Goal: Information Seeking & Learning: Understand process/instructions

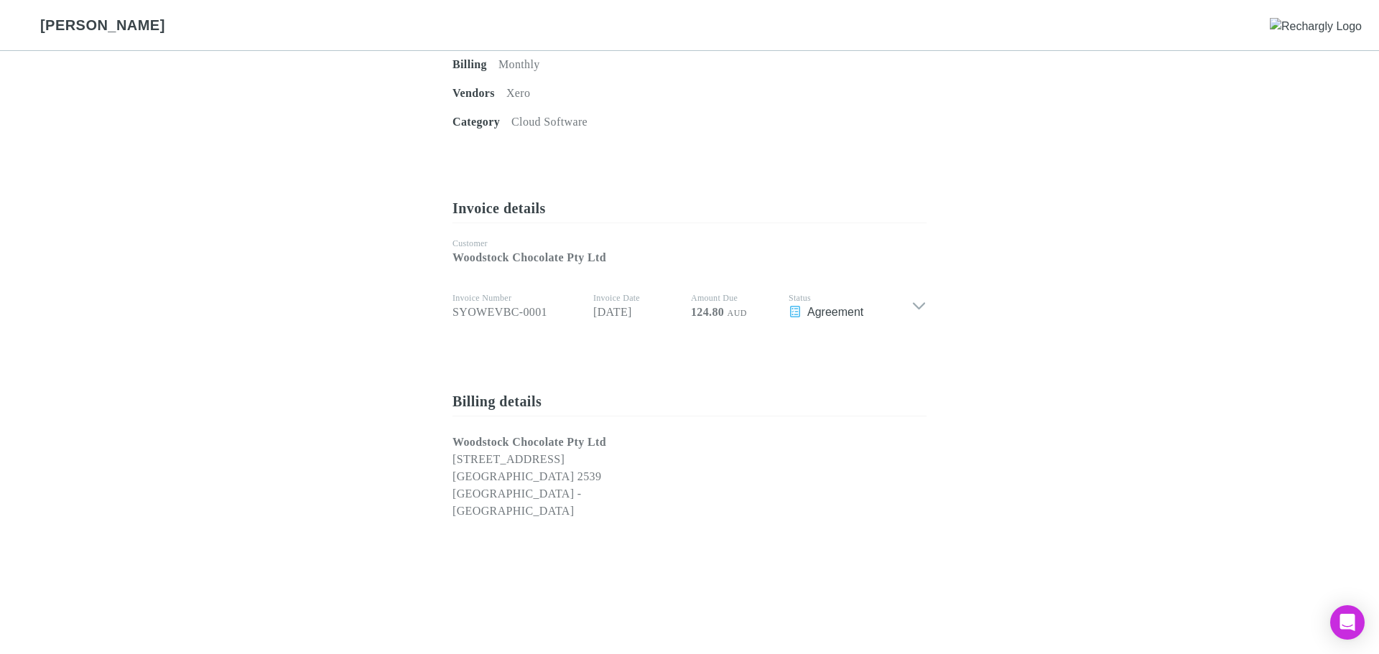
scroll to position [503, 0]
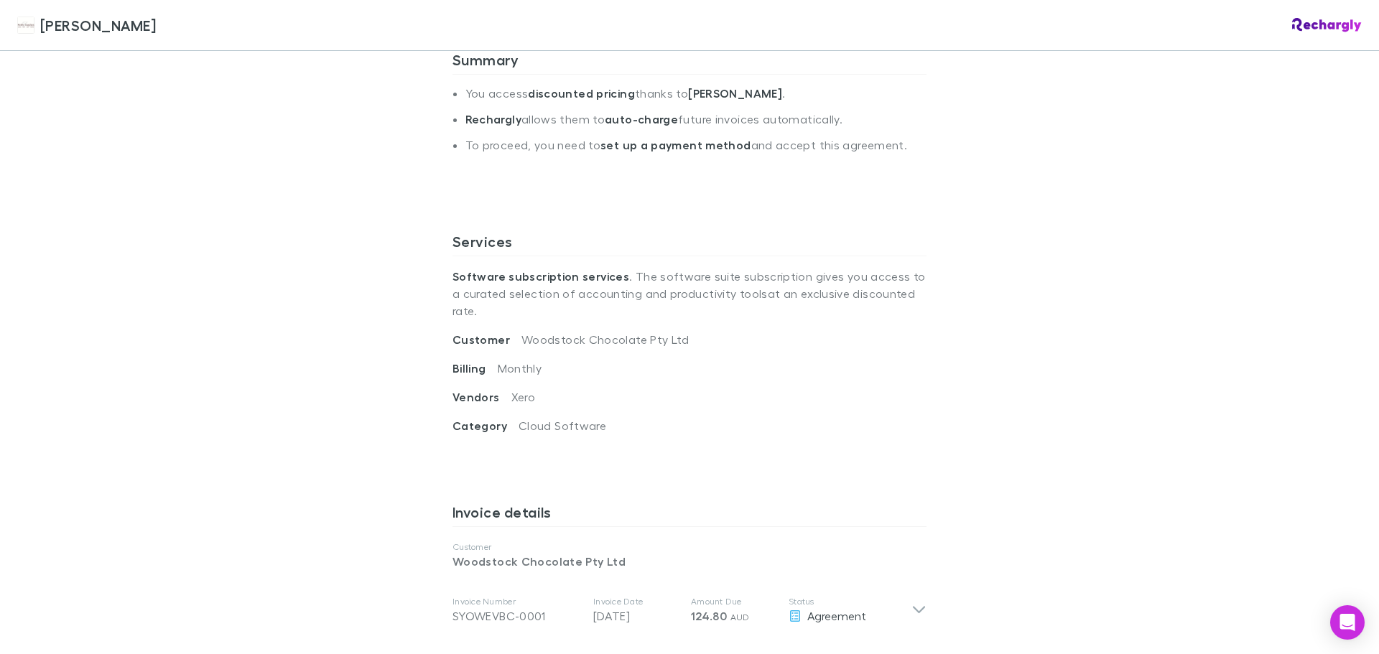
scroll to position [287, 0]
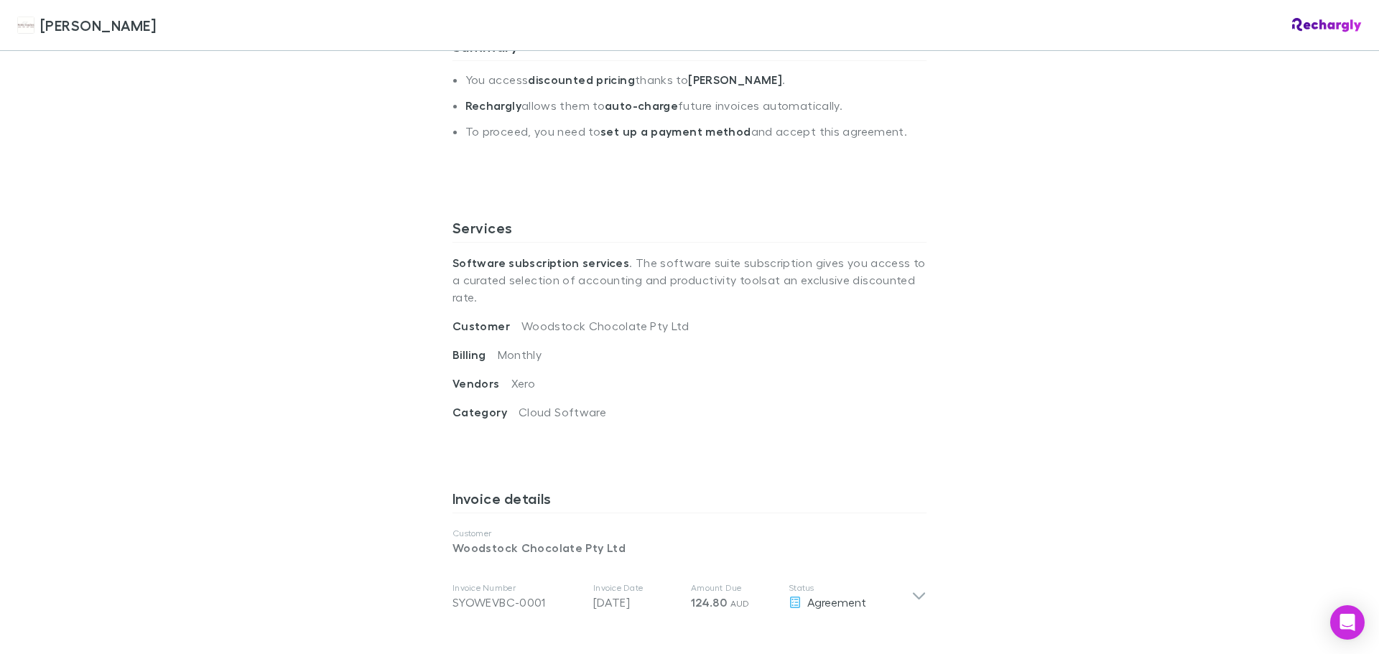
scroll to position [340, 0]
